Goal: Task Accomplishment & Management: Use online tool/utility

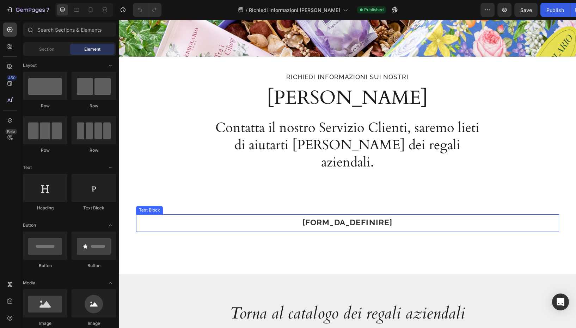
scroll to position [119, 0]
click at [235, 215] on p "[FORM_DA_DEFINIRE]" at bounding box center [347, 222] width 421 height 14
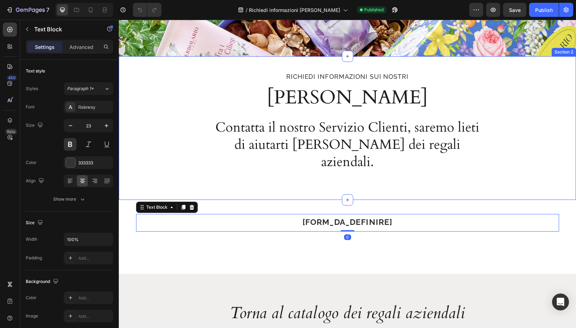
click at [217, 181] on div "Richiedi informazioni sui nostri Text Block Regali Aziendali Heading Contatta i…" at bounding box center [347, 128] width 457 height 144
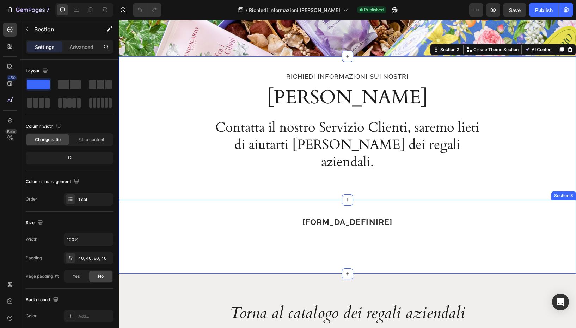
click at [213, 200] on div "[FORM_DA_DEFINIRE] Text Block Row Section 3" at bounding box center [347, 237] width 457 height 74
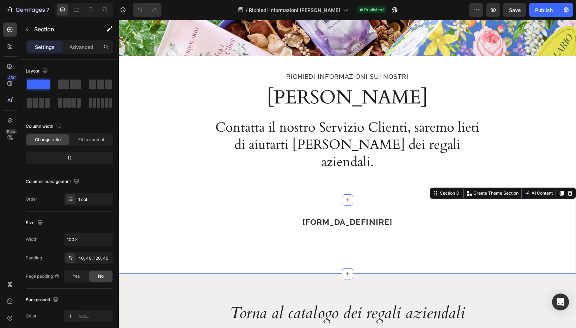
drag, startPoint x: 146, startPoint y: 193, endPoint x: 151, endPoint y: 196, distance: 5.2
click at [146, 200] on div "[FORM_DA_DEFINIRE] Text Block Row Section 3 Create Theme Section AI Content Wri…" at bounding box center [347, 237] width 457 height 74
click at [169, 215] on p "[FORM_DA_DEFINIRE]" at bounding box center [347, 222] width 421 height 14
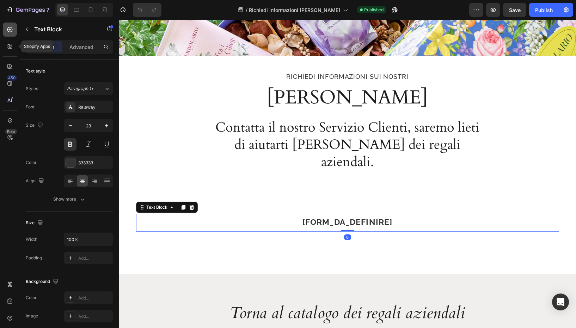
click at [8, 34] on div at bounding box center [10, 30] width 14 height 14
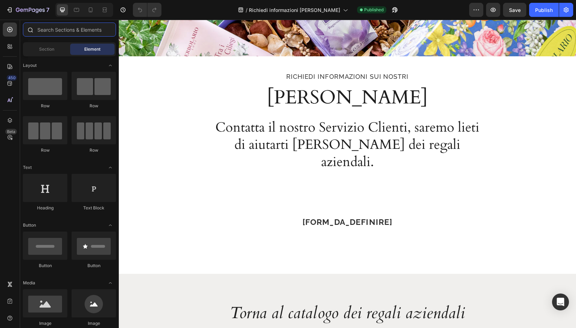
click at [58, 32] on input "text" at bounding box center [69, 30] width 93 height 14
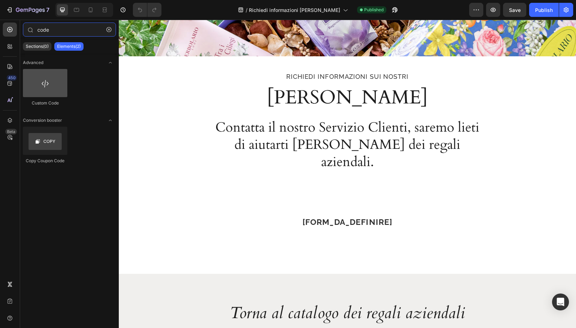
type input "code"
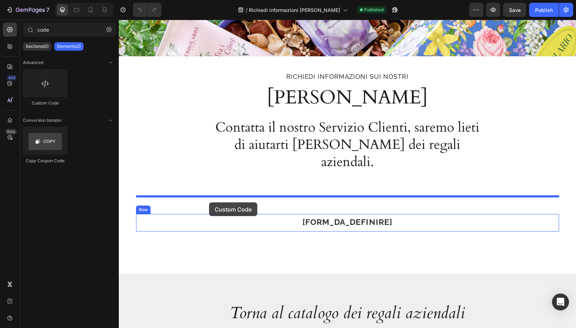
drag, startPoint x: 165, startPoint y: 101, endPoint x: 209, endPoint y: 203, distance: 110.0
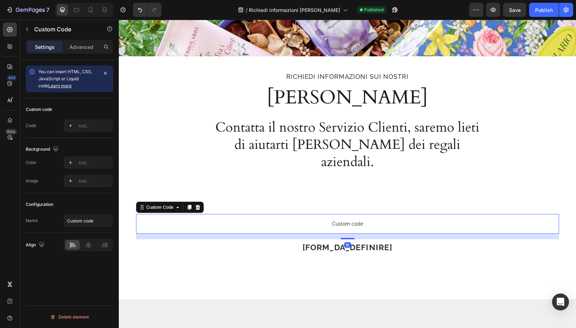
drag, startPoint x: 221, startPoint y: 207, endPoint x: 228, endPoint y: 208, distance: 6.8
click at [221, 220] on span "Custom code" at bounding box center [347, 224] width 423 height 8
click at [78, 41] on div "Settings Advanced" at bounding box center [69, 47] width 87 height 14
drag, startPoint x: 76, startPoint y: 43, endPoint x: 76, endPoint y: 132, distance: 89.9
click at [76, 43] on div "Advanced" at bounding box center [81, 46] width 35 height 11
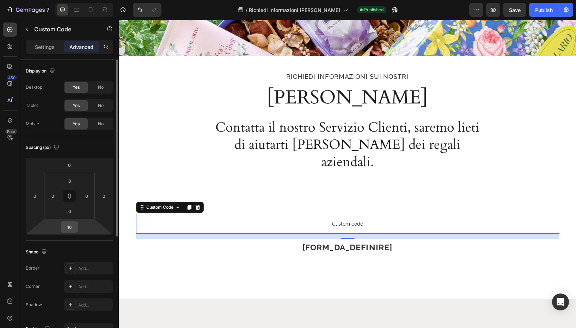
click at [73, 225] on input "16" at bounding box center [69, 227] width 14 height 11
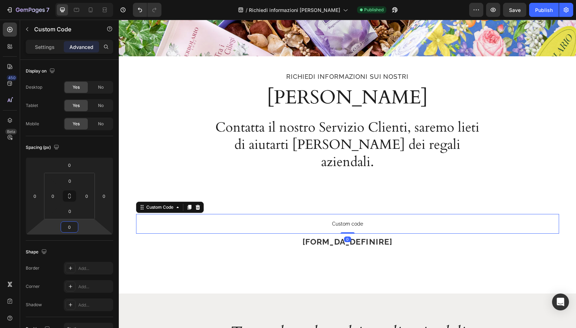
type input "0"
click at [203, 220] on span "Custom code" at bounding box center [347, 224] width 423 height 8
click at [251, 214] on p "Custom code" at bounding box center [347, 224] width 423 height 20
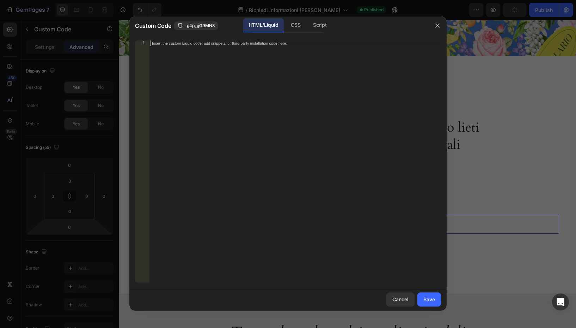
click at [244, 144] on div "Insert the custom Liquid code, add snippets, or third-party installation code h…" at bounding box center [295, 168] width 292 height 254
paste textarea "defer crossorigin="anonymous"></script>"
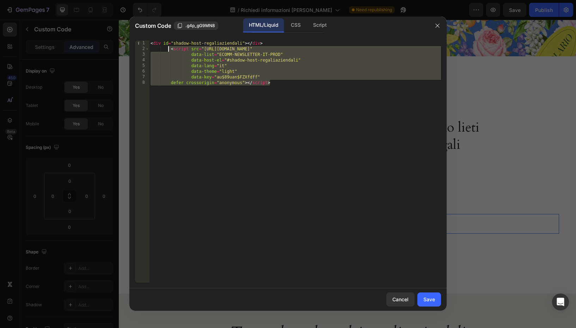
click at [169, 50] on div "< div id = "shadow-host-regaliaziendali" > </ div > < script src = "[URL][DOMAI…" at bounding box center [295, 168] width 292 height 254
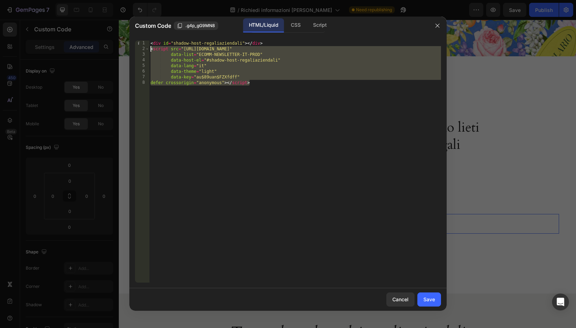
click at [227, 109] on div "< div id = "shadow-host-regaliaziendali" > </ div > < script src = "[URL][DOMAI…" at bounding box center [295, 168] width 292 height 254
type textarea "defer crossorigin="anonymous"></script>"
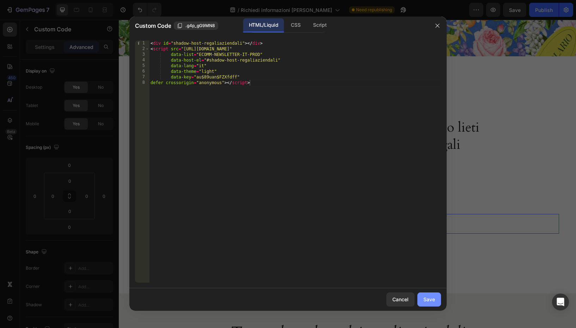
click at [425, 298] on div "Save" at bounding box center [429, 299] width 12 height 7
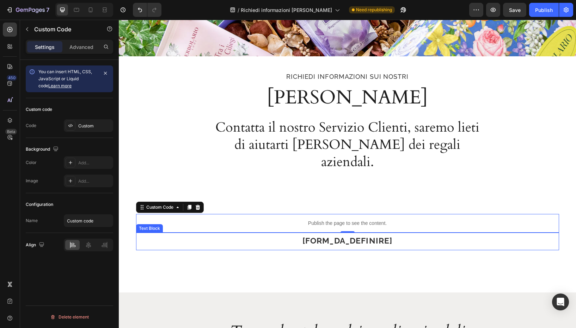
click at [236, 234] on p "[FORM_DA_DEFINIRE]" at bounding box center [347, 241] width 421 height 14
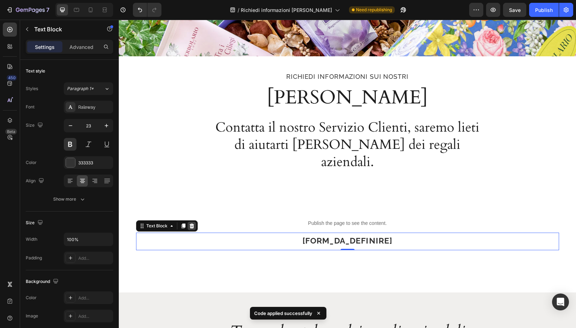
click at [192, 224] on icon at bounding box center [191, 226] width 5 height 5
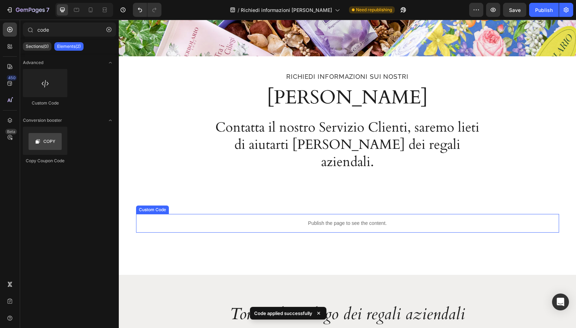
click at [149, 220] on p "Publish the page to see the content." at bounding box center [347, 223] width 423 height 7
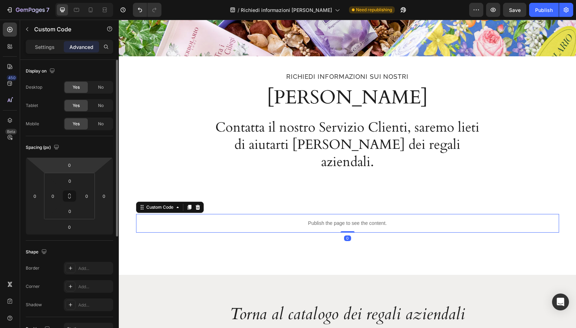
drag, startPoint x: 48, startPoint y: 47, endPoint x: 56, endPoint y: 124, distance: 77.2
click at [47, 49] on p "Settings" at bounding box center [45, 46] width 20 height 7
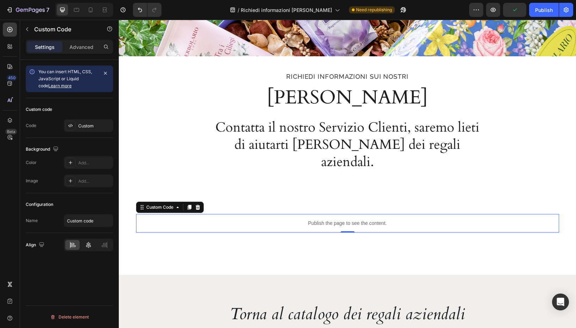
click at [92, 245] on div at bounding box center [88, 245] width 14 height 10
drag, startPoint x: 545, startPoint y: 7, endPoint x: 542, endPoint y: 15, distance: 9.2
click at [544, 9] on div "Publish" at bounding box center [544, 9] width 18 height 7
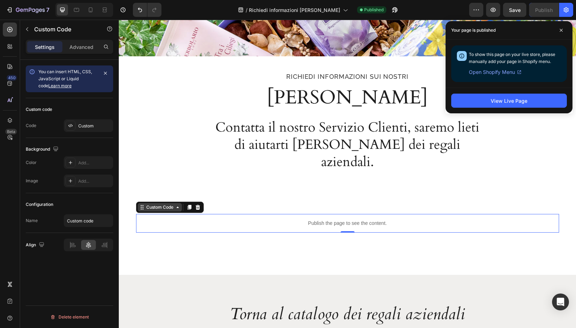
click at [152, 204] on div "Custom Code" at bounding box center [160, 207] width 30 height 6
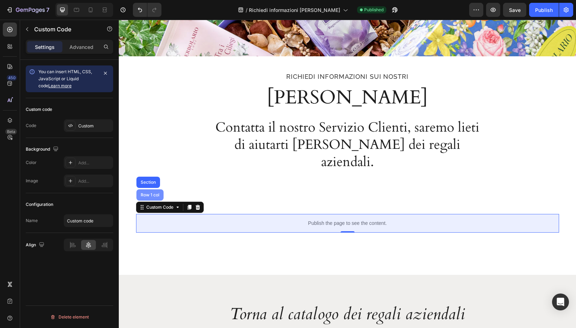
click at [152, 193] on div "Row 1 col" at bounding box center [149, 195] width 21 height 4
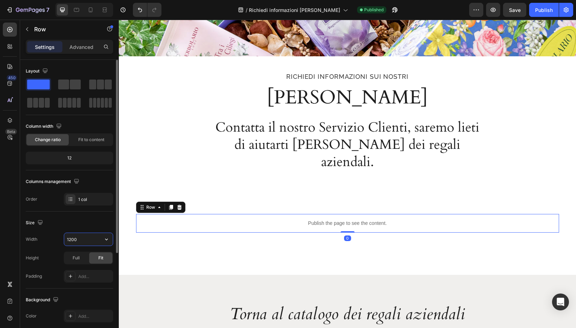
click at [84, 243] on input "1200" at bounding box center [88, 239] width 49 height 13
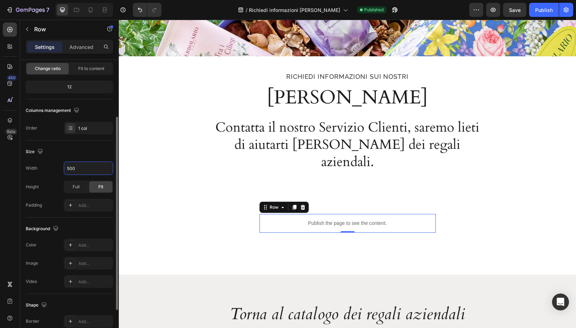
scroll to position [85, 0]
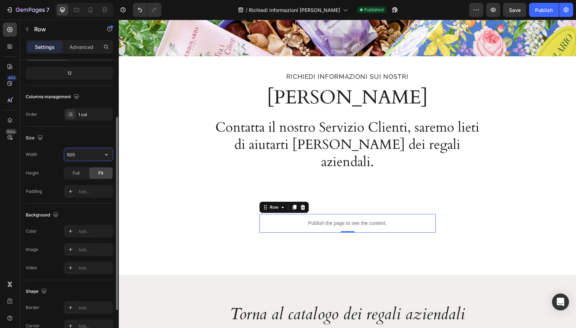
click at [84, 155] on input "500" at bounding box center [88, 154] width 49 height 13
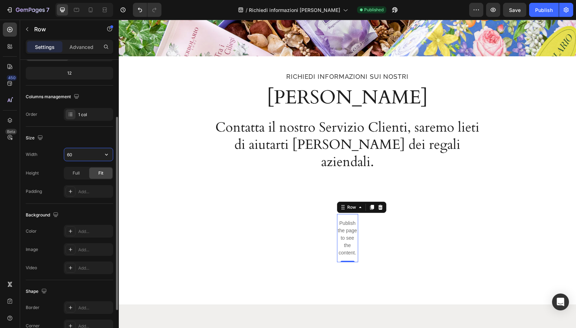
type input "600"
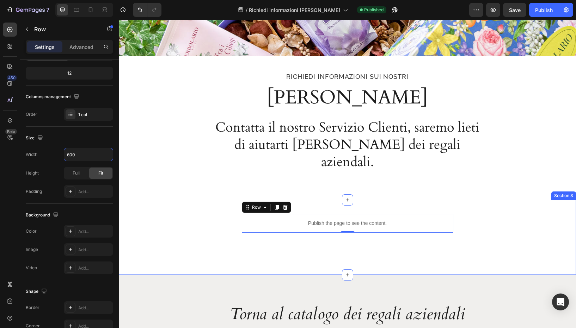
click at [198, 200] on div "Publish the page to see the content. Custom Code Row 0 Section 3" at bounding box center [347, 237] width 457 height 75
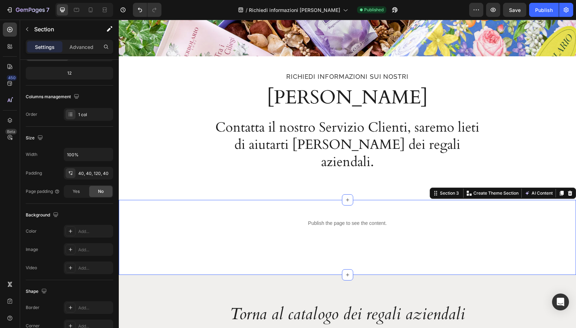
scroll to position [0, 0]
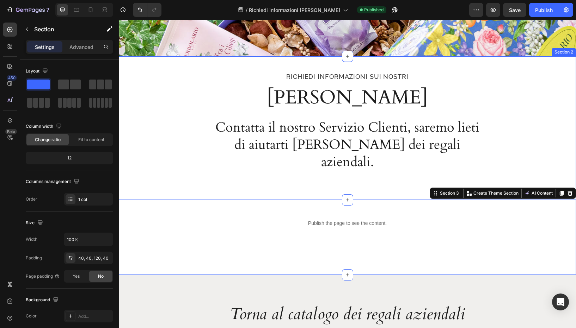
click at [164, 174] on div "Richiedi informazioni sui nostri Text Block Regali Aziendali Heading Contatta i…" at bounding box center [347, 128] width 457 height 144
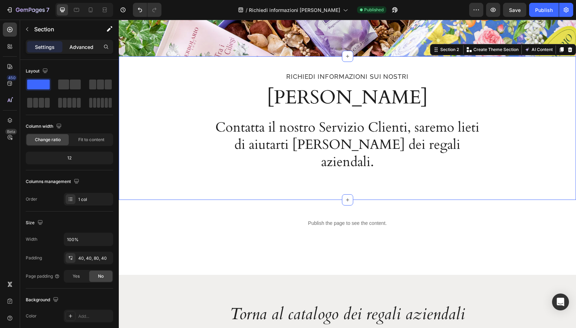
click at [84, 49] on p "Advanced" at bounding box center [81, 46] width 24 height 7
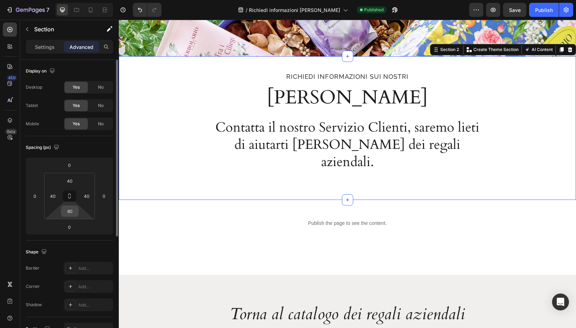
click at [73, 210] on input "80" at bounding box center [70, 211] width 14 height 11
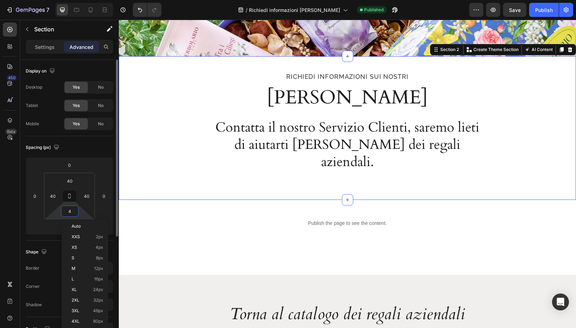
type input "40"
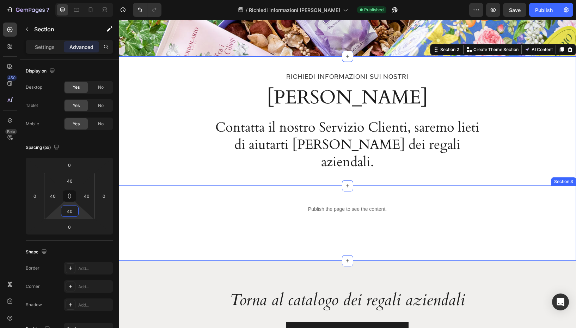
click at [133, 208] on div "Publish the page to see the content. Custom Code Row Section 3" at bounding box center [347, 223] width 457 height 75
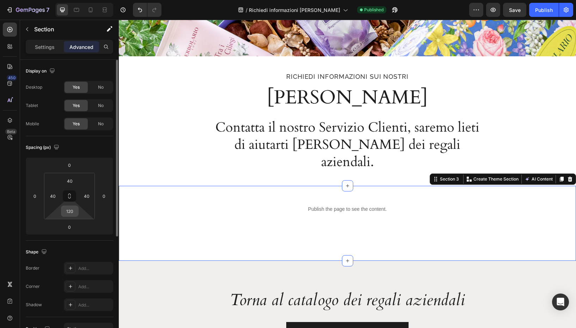
click at [75, 213] on input "120" at bounding box center [70, 211] width 14 height 11
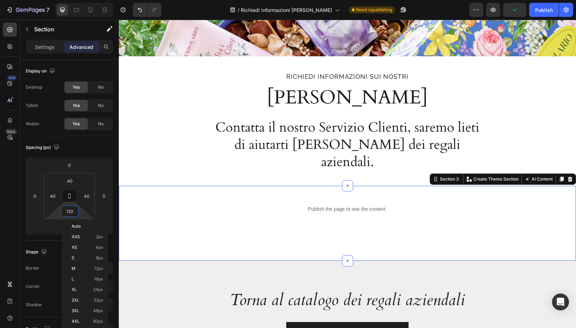
click at [200, 224] on div "Publish the page to see the content. Custom Code Row Section 3 Create Theme Sec…" at bounding box center [347, 223] width 457 height 75
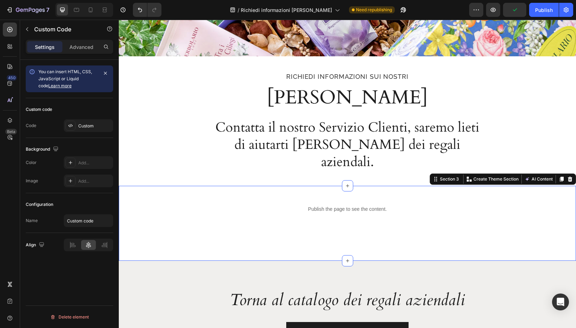
click at [243, 206] on p "Publish the page to see the content." at bounding box center [347, 209] width 211 height 7
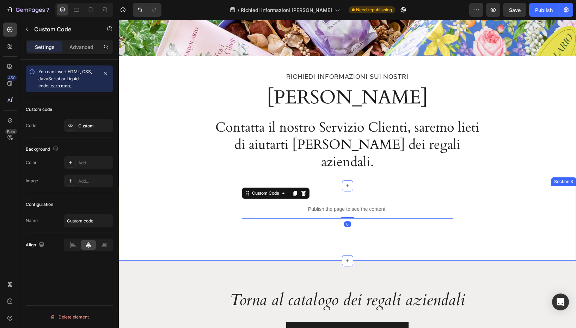
click at [206, 200] on div "Publish the page to see the content. Custom Code 0 Row" at bounding box center [347, 209] width 429 height 19
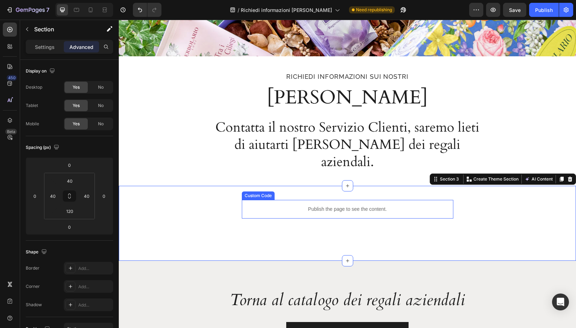
click at [248, 206] on p "Publish the page to see the content." at bounding box center [347, 209] width 211 height 7
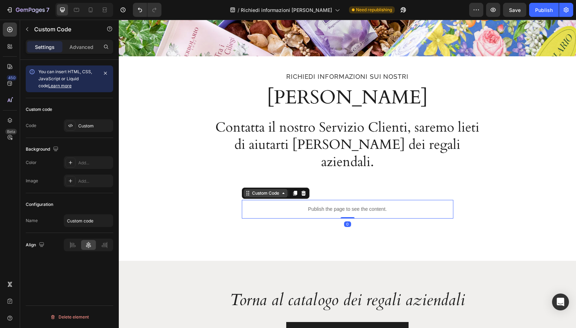
click at [251, 190] on div "Custom Code" at bounding box center [266, 193] width 30 height 6
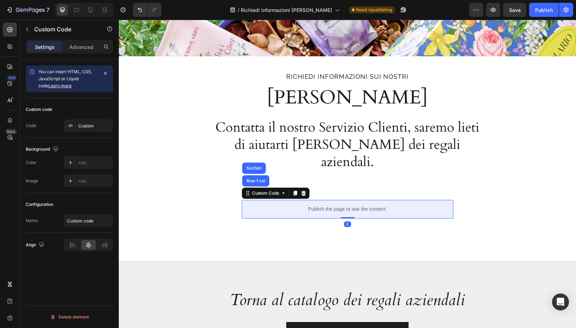
drag, startPoint x: 253, startPoint y: 163, endPoint x: 235, endPoint y: 169, distance: 19.1
click at [253, 179] on div "Row 1 col" at bounding box center [255, 181] width 21 height 4
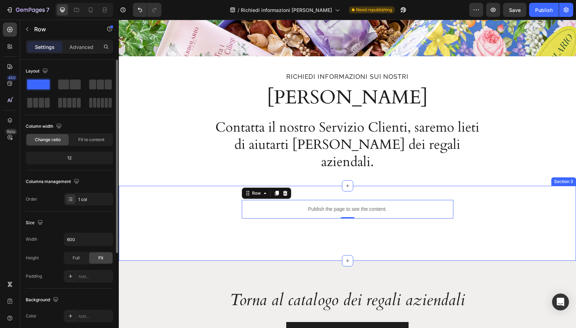
click at [180, 200] on div "Publish the page to see the content. Custom Code Row 0" at bounding box center [347, 209] width 429 height 19
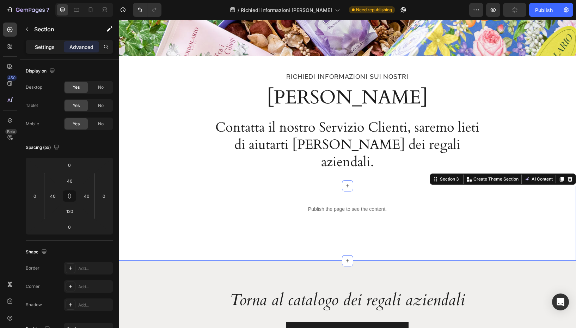
click at [39, 51] on div "Settings" at bounding box center [44, 46] width 35 height 11
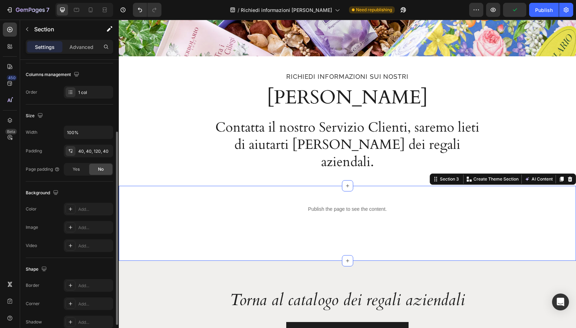
scroll to position [105, 0]
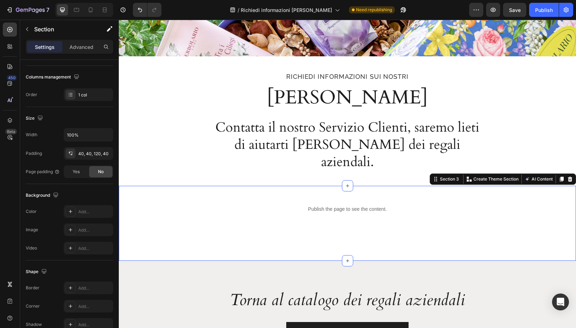
click at [232, 200] on div "Publish the page to see the content. Custom Code Row" at bounding box center [347, 209] width 429 height 19
click at [279, 200] on div "Publish the page to see the content." at bounding box center [347, 209] width 211 height 19
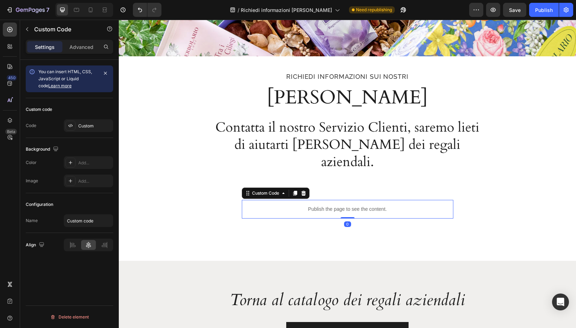
scroll to position [0, 0]
click at [252, 190] on div "Custom Code" at bounding box center [266, 193] width 30 height 6
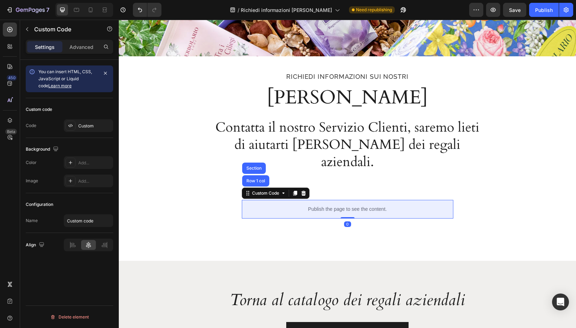
drag, startPoint x: 253, startPoint y: 160, endPoint x: 227, endPoint y: 157, distance: 26.3
click at [253, 175] on div "Row 1 col" at bounding box center [255, 180] width 27 height 11
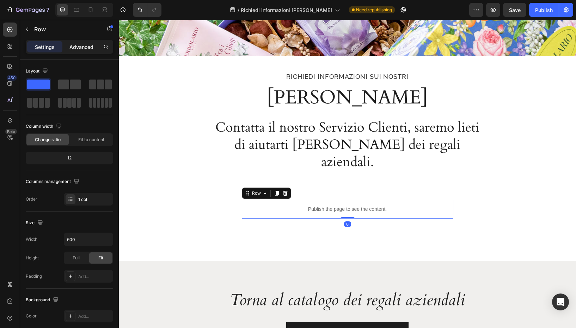
click at [88, 46] on p "Advanced" at bounding box center [81, 46] width 24 height 7
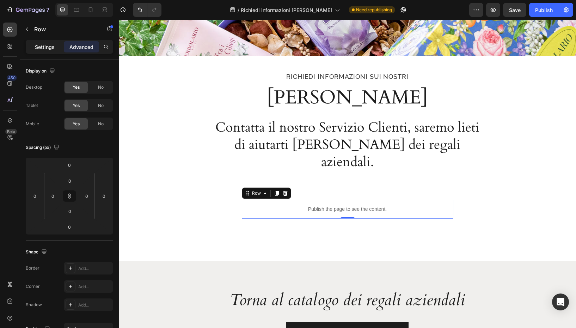
drag, startPoint x: 41, startPoint y: 44, endPoint x: 53, endPoint y: 50, distance: 12.8
click at [41, 44] on p "Settings" at bounding box center [45, 46] width 20 height 7
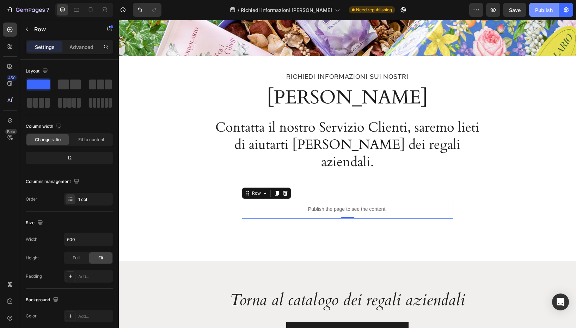
click at [550, 13] on div "Publish" at bounding box center [544, 9] width 18 height 7
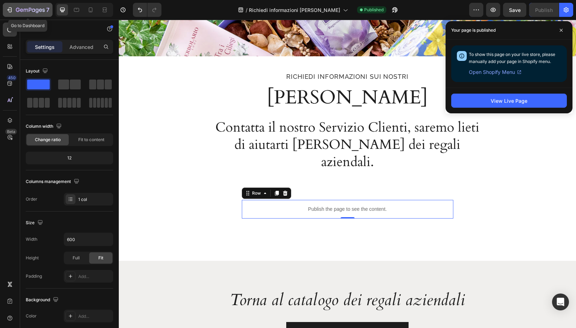
click at [11, 8] on icon "button" at bounding box center [10, 9] width 3 height 5
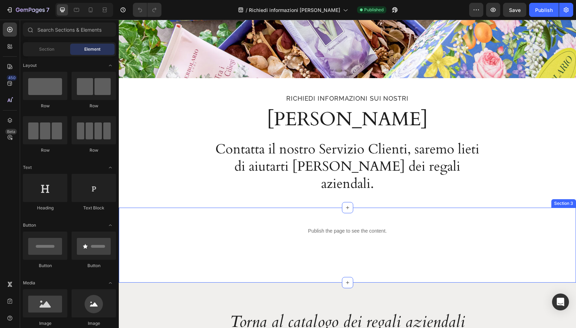
scroll to position [108, 0]
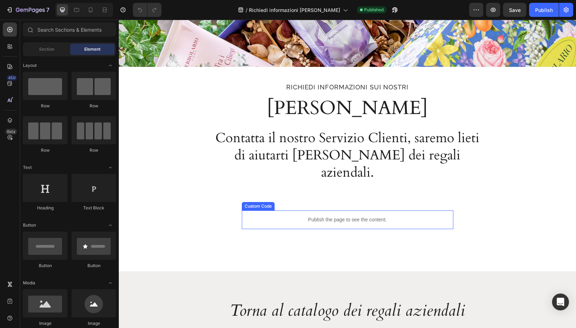
click at [270, 216] on p "Publish the page to see the content." at bounding box center [347, 219] width 211 height 7
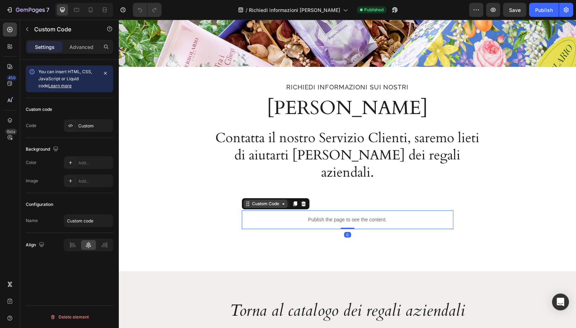
click at [258, 201] on div "Custom Code" at bounding box center [266, 204] width 30 height 6
click at [258, 216] on p "Publish the page to see the content." at bounding box center [347, 219] width 211 height 7
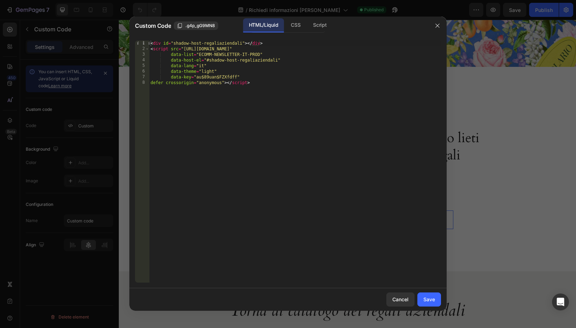
click at [215, 82] on div "< div id = "shadow-host-regaliaziendali" > </ div > < script src = "[URL][DOMAI…" at bounding box center [295, 168] width 292 height 254
drag, startPoint x: 215, startPoint y: 82, endPoint x: 221, endPoint y: 85, distance: 6.0
click at [215, 82] on div "< div id = "shadow-host-regaliaziendali" > </ div > < script src = "[URL][DOMAI…" at bounding box center [295, 168] width 292 height 254
click at [166, 82] on div "< div id = "shadow-host-regaliaziendali" > </ div > < script src = "[URL][DOMAI…" at bounding box center [295, 168] width 292 height 254
click at [223, 81] on div "< div id = "shadow-host-regaliaziendali" > </ div > < script src = "[URL][DOMAI…" at bounding box center [295, 168] width 292 height 254
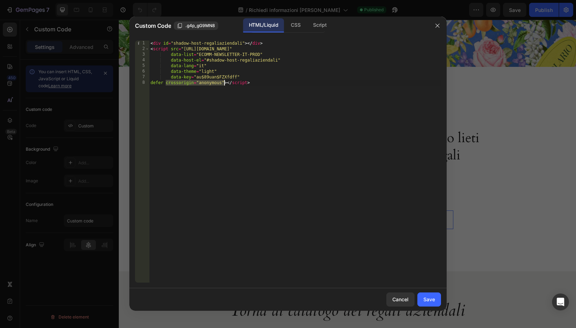
type textarea "defer ></script>"
click at [427, 300] on div "Save" at bounding box center [429, 299] width 12 height 7
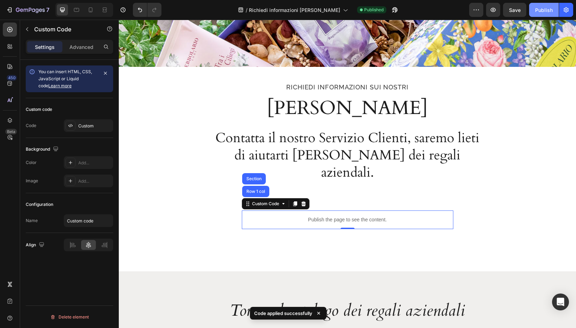
click at [543, 10] on div "Publish" at bounding box center [544, 9] width 18 height 7
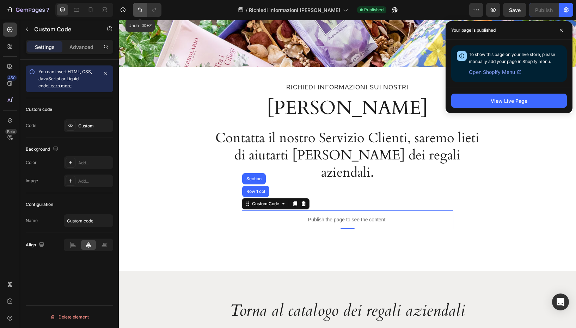
click at [141, 8] on icon "Undo/Redo" at bounding box center [139, 9] width 7 height 7
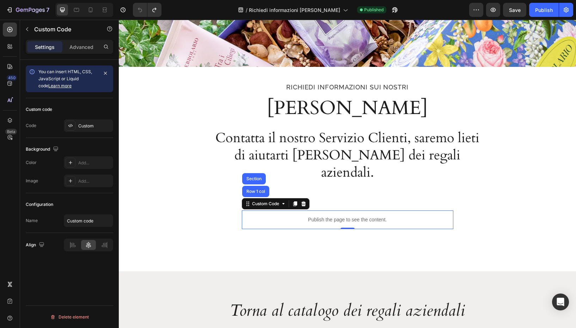
click at [277, 211] on div "Publish the page to see the content." at bounding box center [347, 220] width 211 height 19
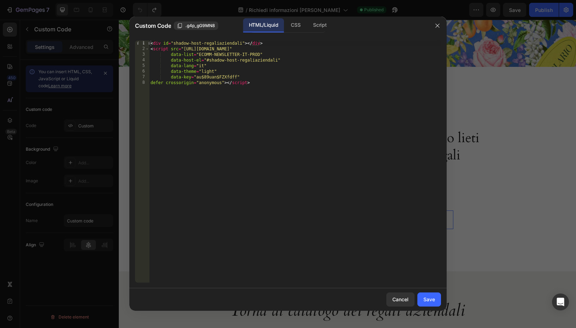
click at [122, 45] on div at bounding box center [288, 164] width 576 height 328
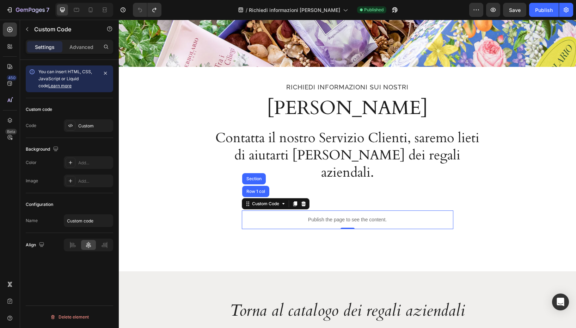
click at [272, 216] on p "Publish the page to see the content." at bounding box center [347, 219] width 211 height 7
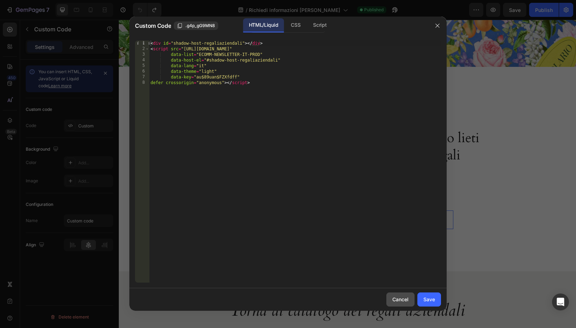
drag, startPoint x: 396, startPoint y: 300, endPoint x: 346, endPoint y: 284, distance: 53.3
click at [396, 300] on div "Cancel" at bounding box center [400, 299] width 16 height 7
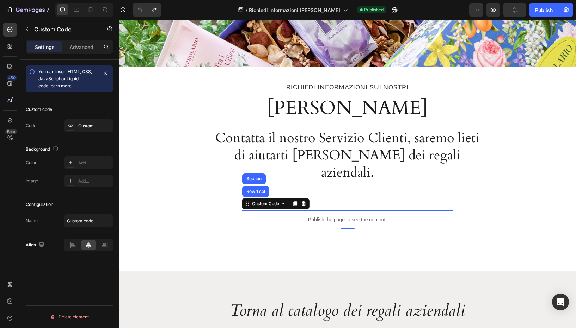
click at [273, 216] on p "Publish the page to see the content." at bounding box center [347, 219] width 211 height 7
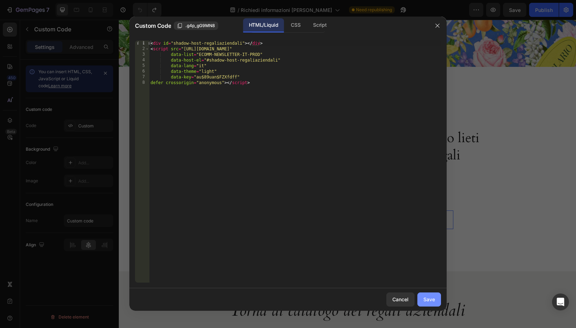
click at [426, 300] on div "Save" at bounding box center [429, 299] width 12 height 7
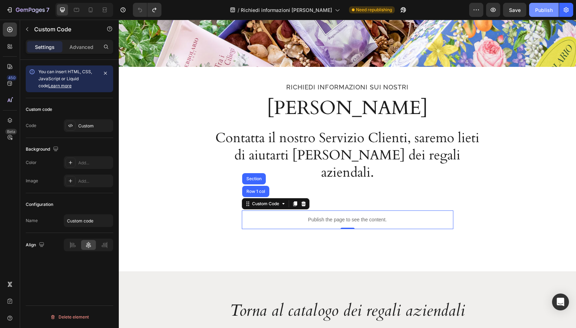
click at [544, 6] on div "Publish" at bounding box center [544, 9] width 18 height 7
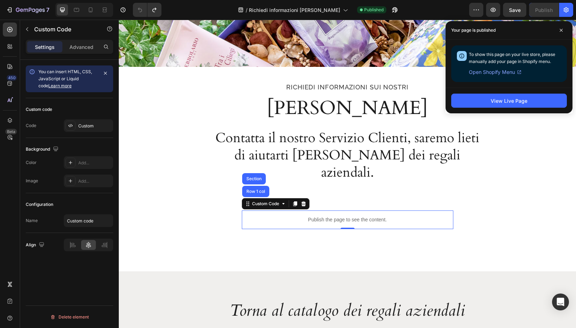
click at [285, 216] on p "Publish the page to see the content." at bounding box center [347, 219] width 211 height 7
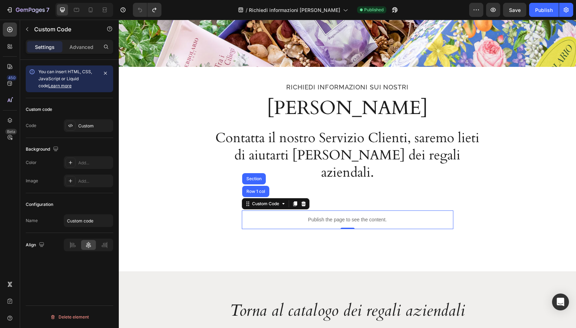
click at [285, 211] on div "Publish the page to see the content." at bounding box center [347, 220] width 211 height 19
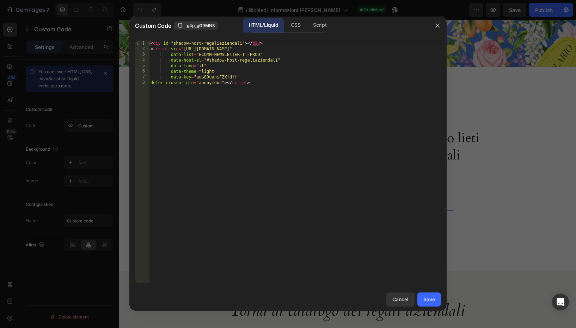
click at [274, 135] on div "< div id = "shadow-host-regaliaziendali" > </ div > < script src = "[URL][DOMAI…" at bounding box center [295, 168] width 292 height 254
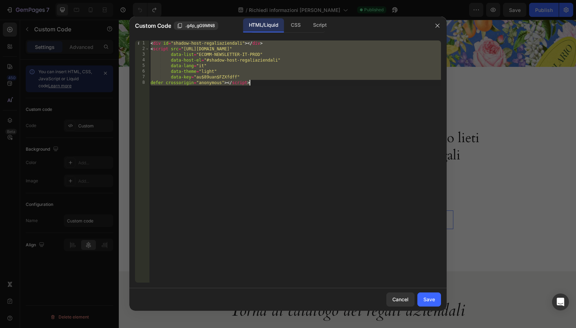
paste textarea
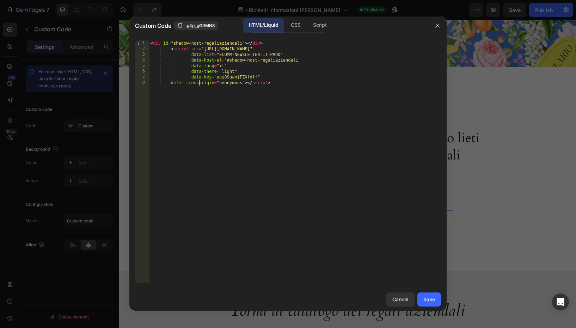
drag, startPoint x: 199, startPoint y: 84, endPoint x: 199, endPoint y: 74, distance: 9.5
click at [199, 84] on div "< div id = "shadow-host-regaliaziendali" > </ div > < script src = "[URL][DOMAI…" at bounding box center [295, 168] width 292 height 254
click at [198, 49] on div "< div id = "shadow-host-regaliaziendali" > </ div > < script src = "[URL][DOMAI…" at bounding box center [295, 168] width 292 height 254
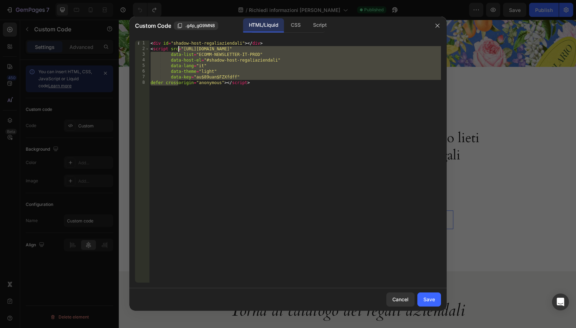
click at [281, 153] on div "< div id = "shadow-host-regaliaziendali" > </ div > < script src = "[URL][DOMAI…" at bounding box center [295, 168] width 292 height 254
type textarea "defer crossorigin="anonymous"></script>"
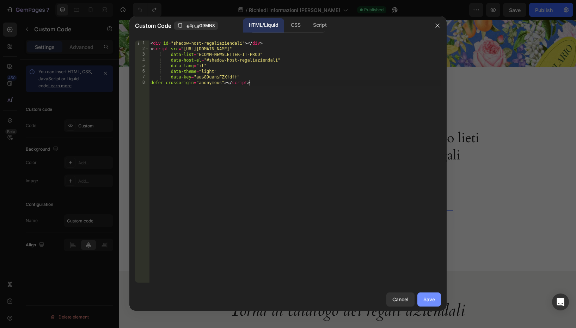
drag, startPoint x: 421, startPoint y: 295, endPoint x: 464, endPoint y: 154, distance: 147.5
click at [421, 295] on button "Save" at bounding box center [429, 300] width 24 height 14
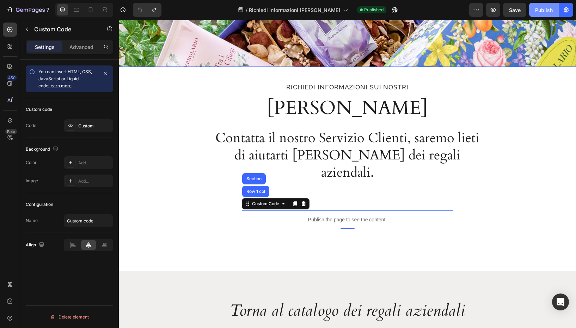
click at [543, 11] on div "Publish" at bounding box center [544, 9] width 18 height 7
